Goal: Information Seeking & Learning: Learn about a topic

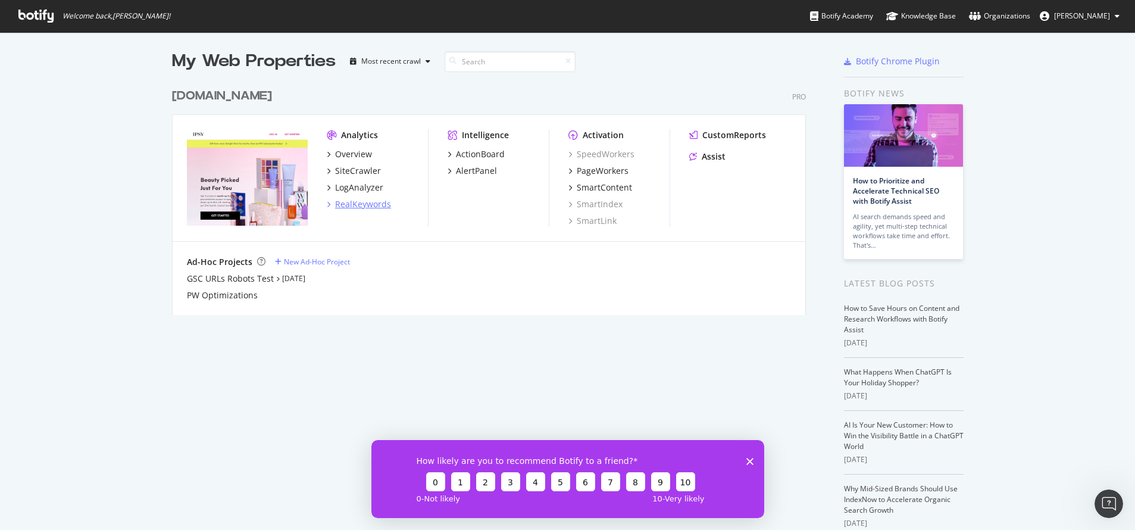
click at [362, 205] on div "RealKeywords" at bounding box center [363, 204] width 56 height 12
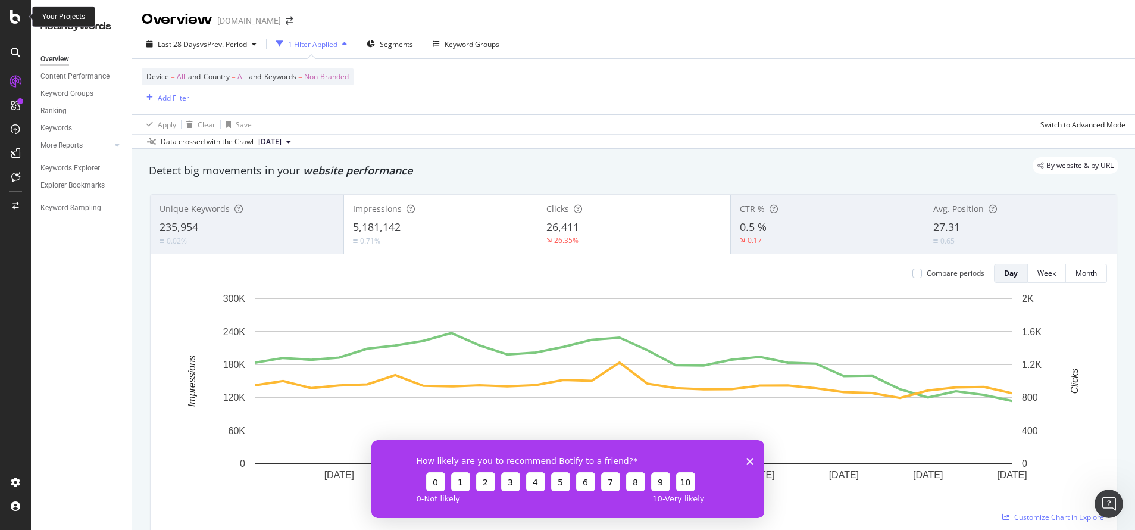
click at [14, 18] on icon at bounding box center [15, 17] width 11 height 14
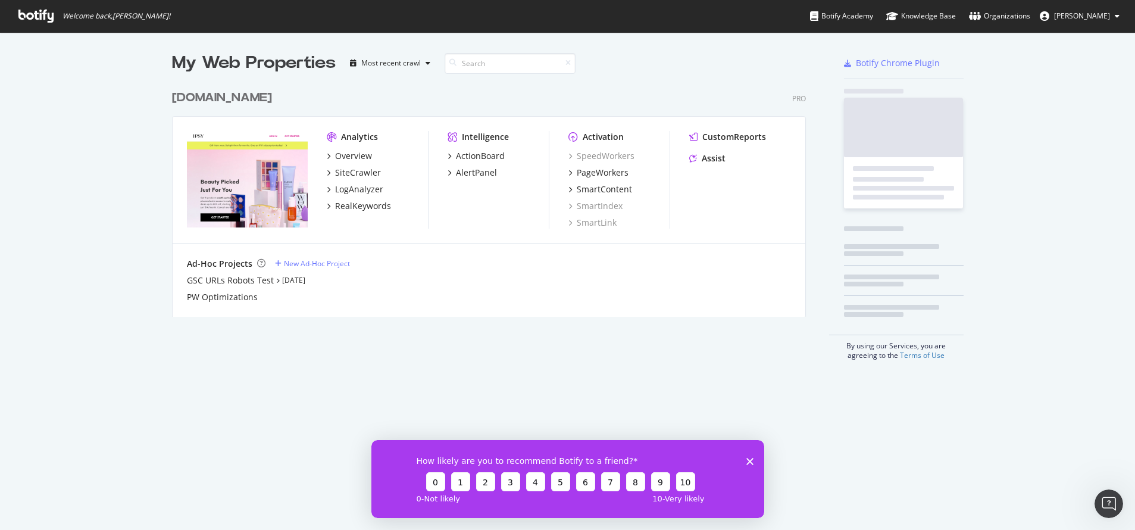
scroll to position [530, 1135]
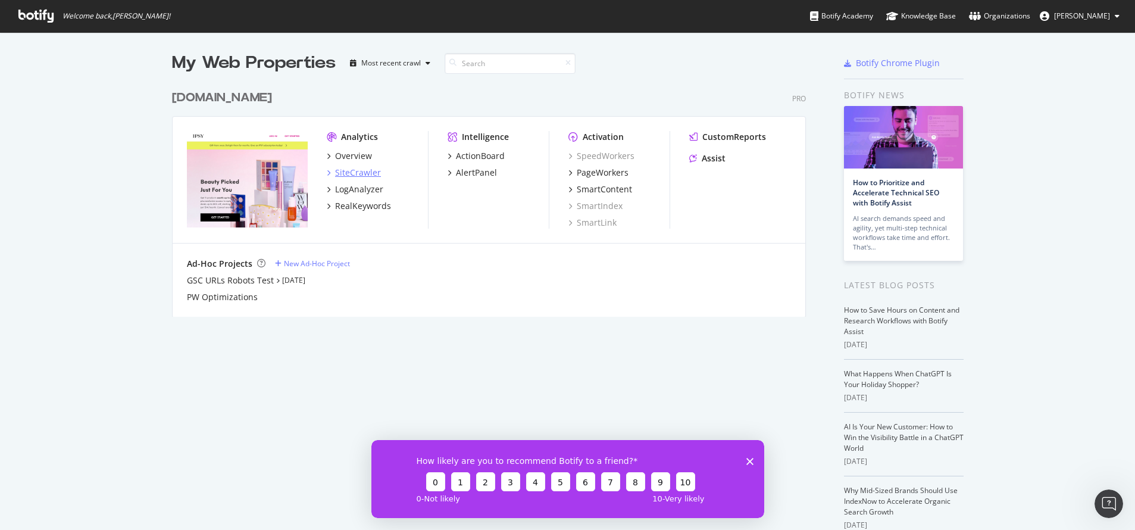
click at [365, 173] on div "SiteCrawler" at bounding box center [358, 173] width 46 height 12
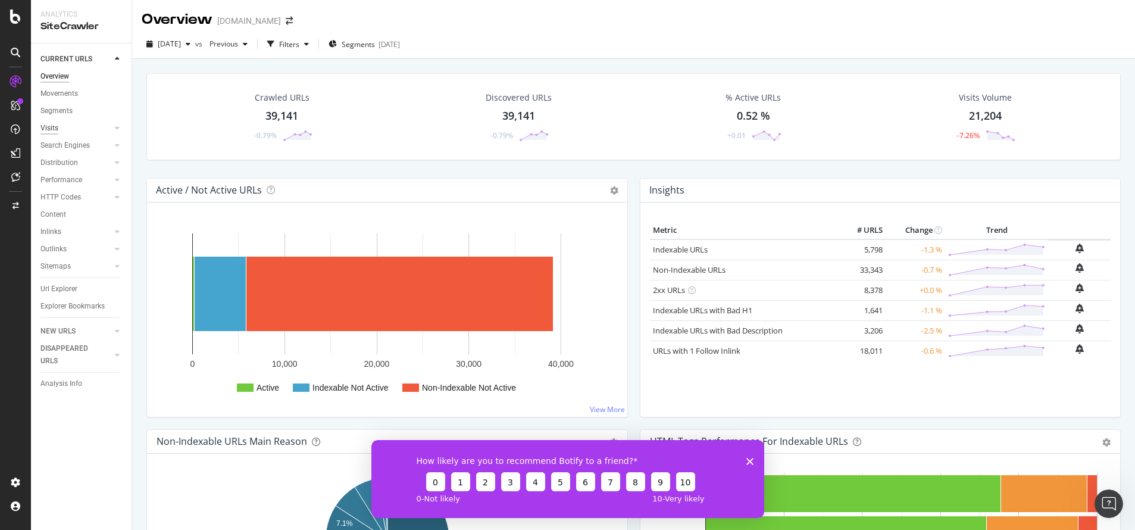
click at [55, 129] on div "Visits" at bounding box center [49, 128] width 18 height 12
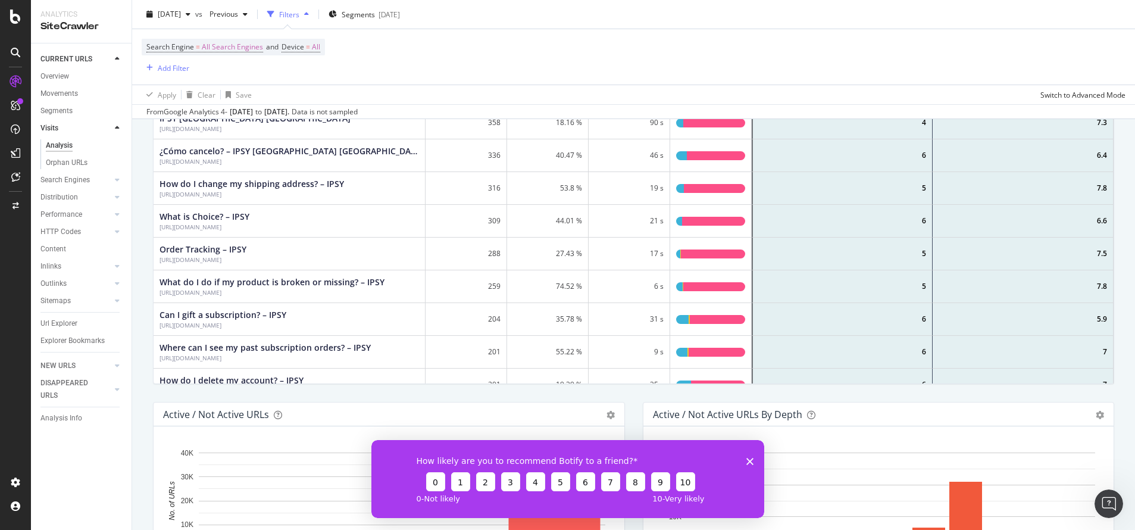
scroll to position [368, 0]
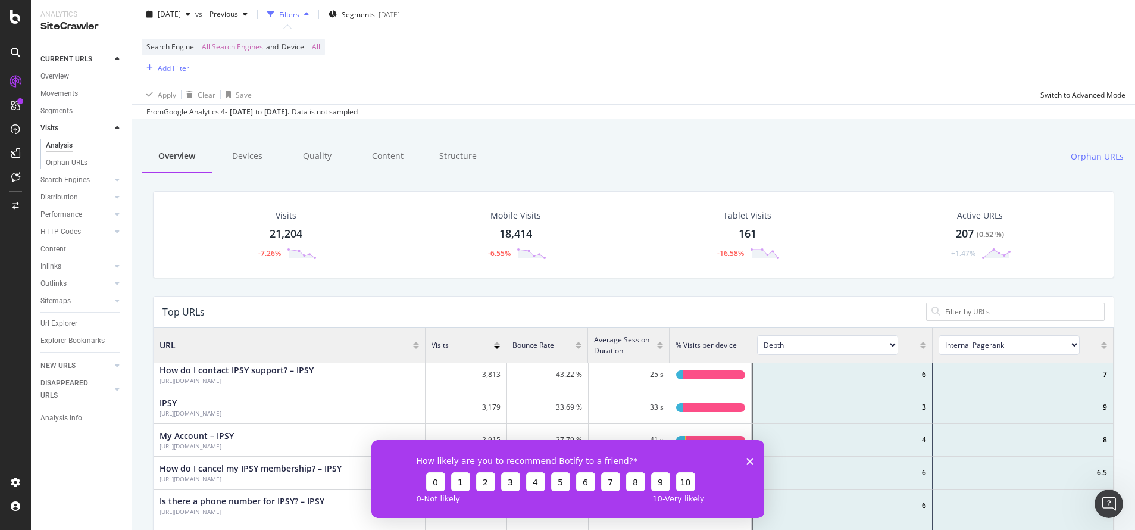
click at [60, 123] on link "Visits" at bounding box center [75, 128] width 71 height 12
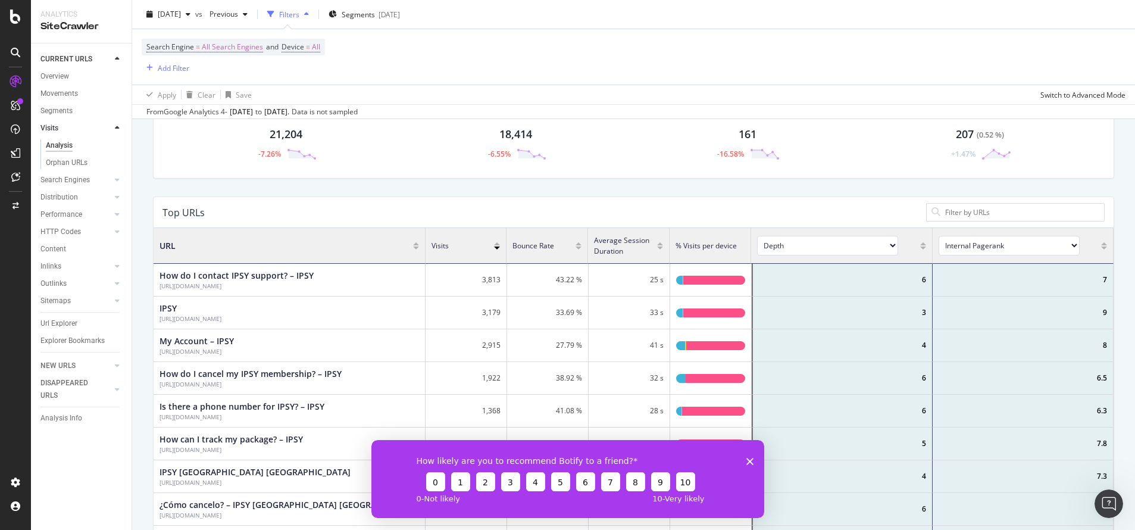
scroll to position [89, 0]
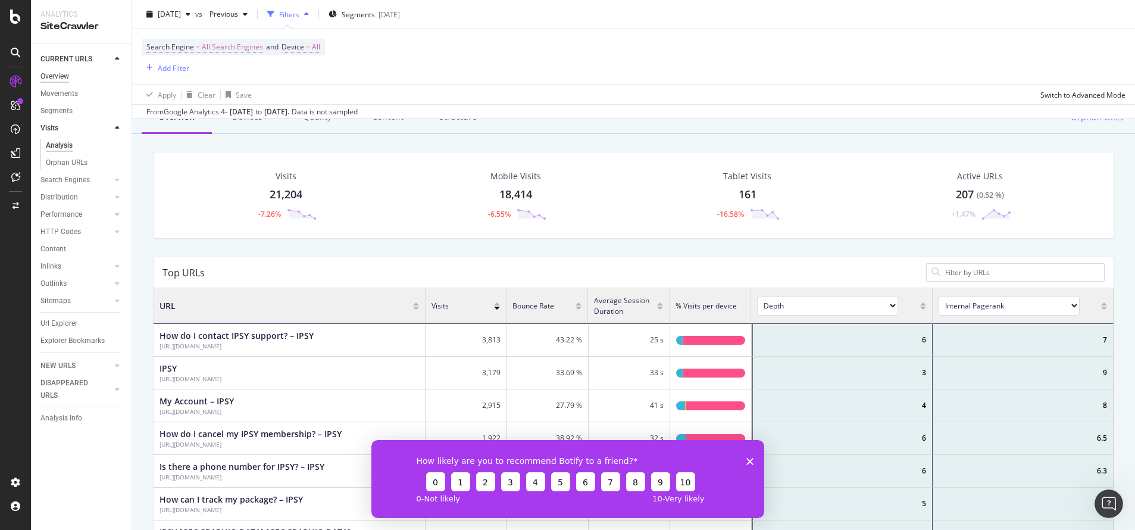
click at [67, 80] on div "Overview" at bounding box center [54, 76] width 29 height 12
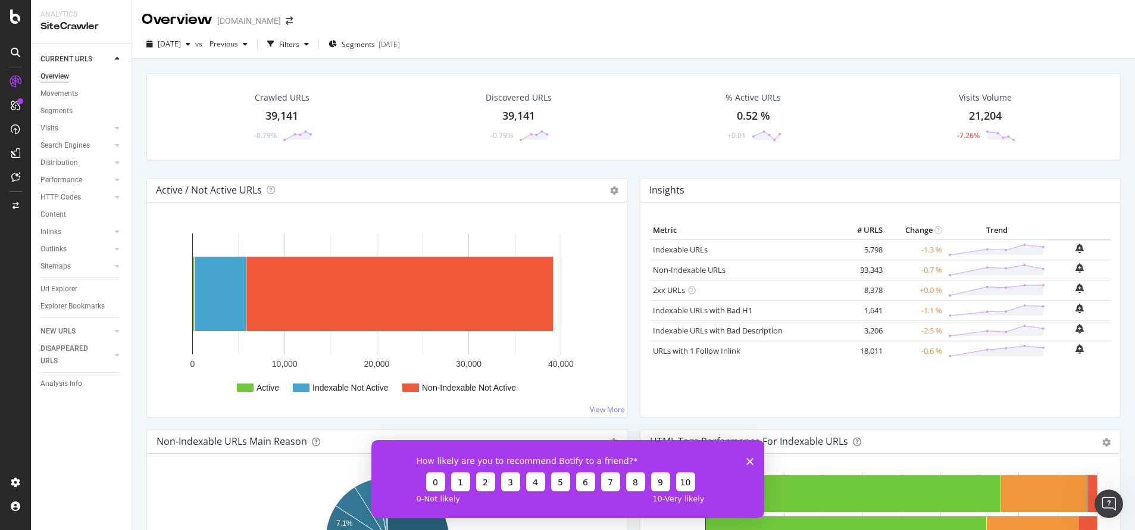
click at [66, 121] on div "Visits" at bounding box center [85, 128] width 91 height 17
click at [55, 129] on div "Visits" at bounding box center [49, 128] width 18 height 12
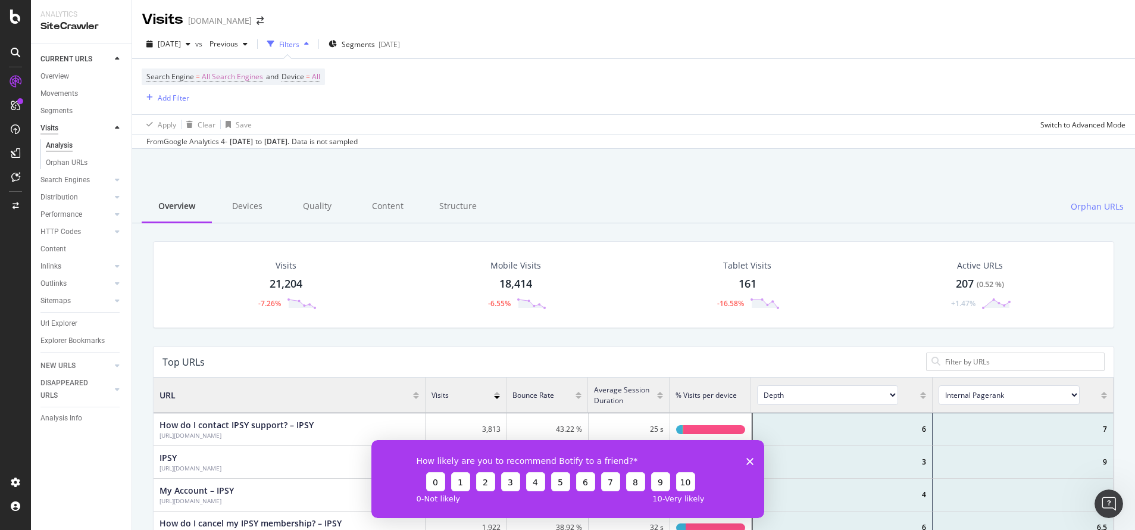
scroll to position [357, 960]
click at [289, 280] on div "21,204" at bounding box center [286, 283] width 33 height 15
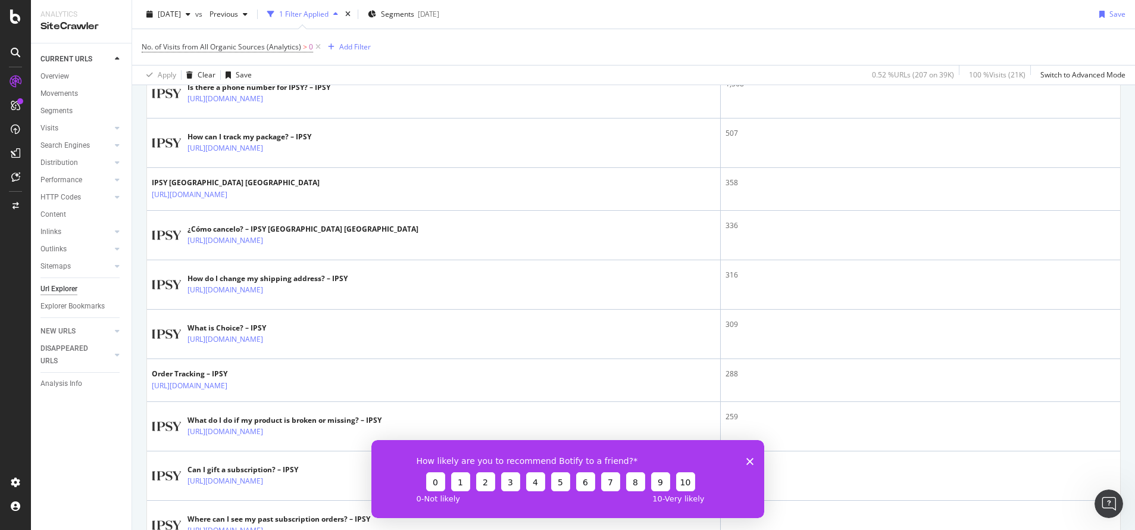
scroll to position [506, 0]
click at [117, 333] on icon at bounding box center [117, 330] width 5 height 7
